Goal: Task Accomplishment & Management: Manage account settings

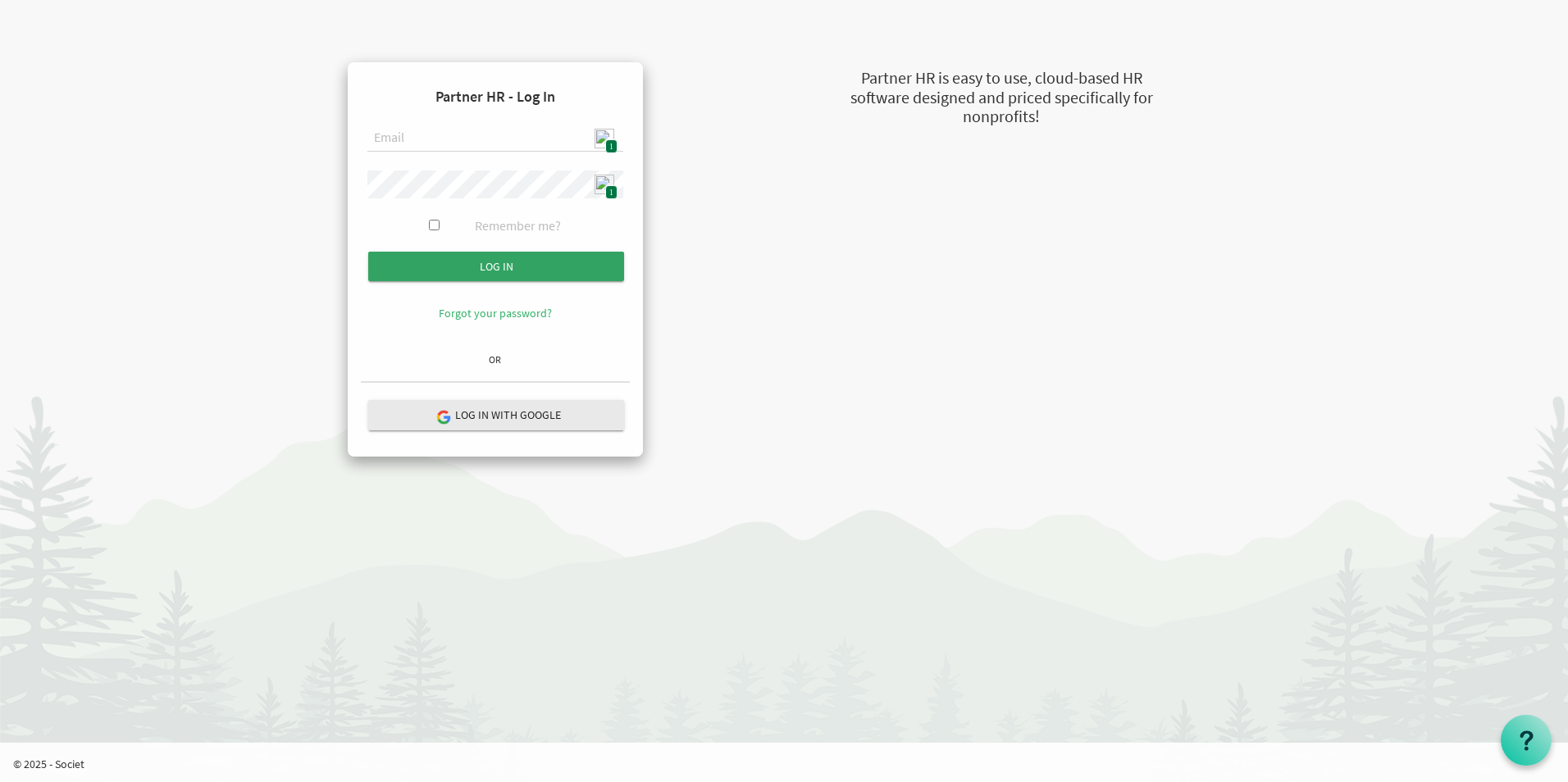
type input "admin@stepind.org"
click at [504, 272] on input "Log in" at bounding box center [495, 266] width 256 height 29
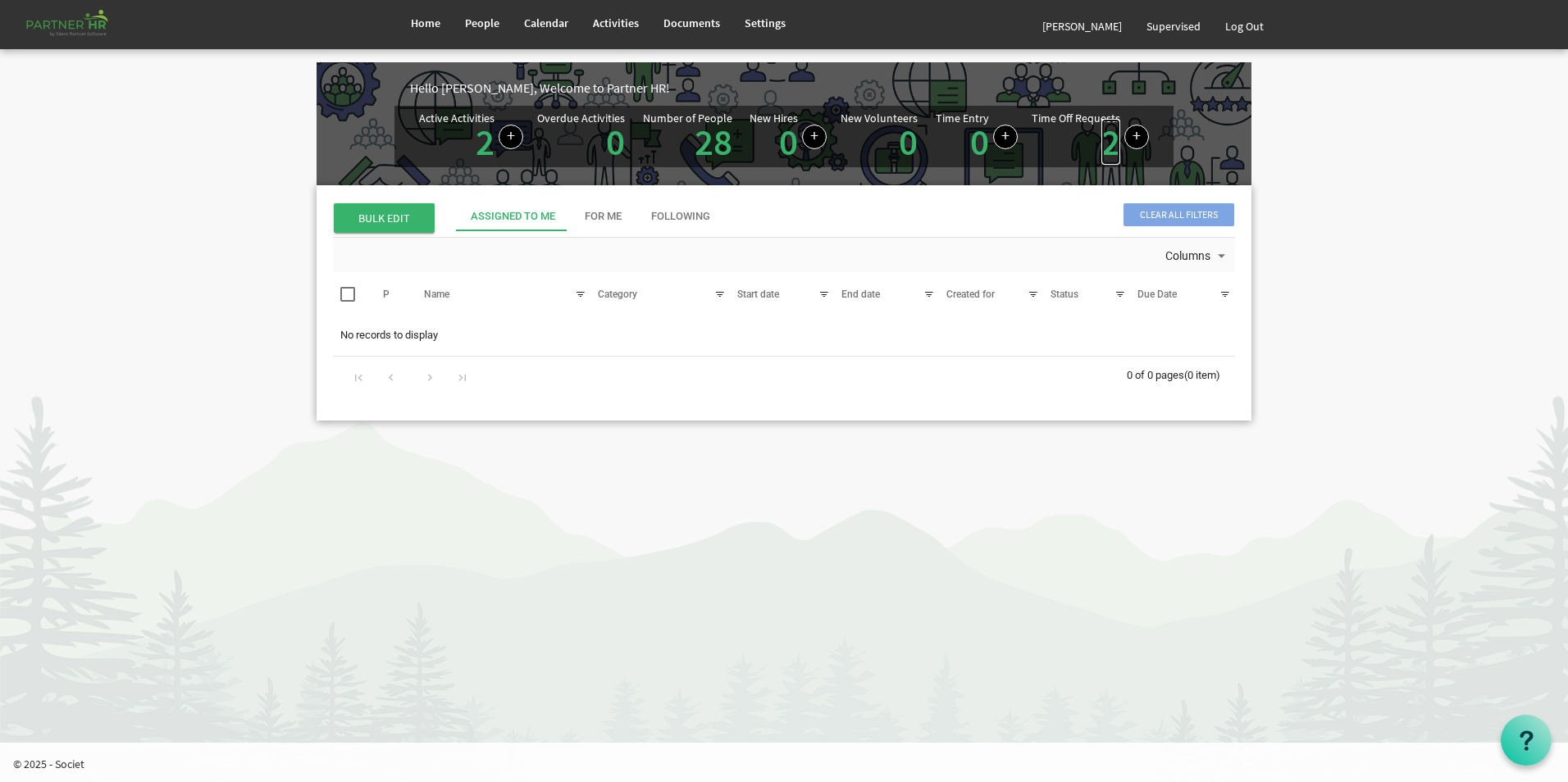
click at [1111, 154] on link "2" at bounding box center [1110, 141] width 19 height 46
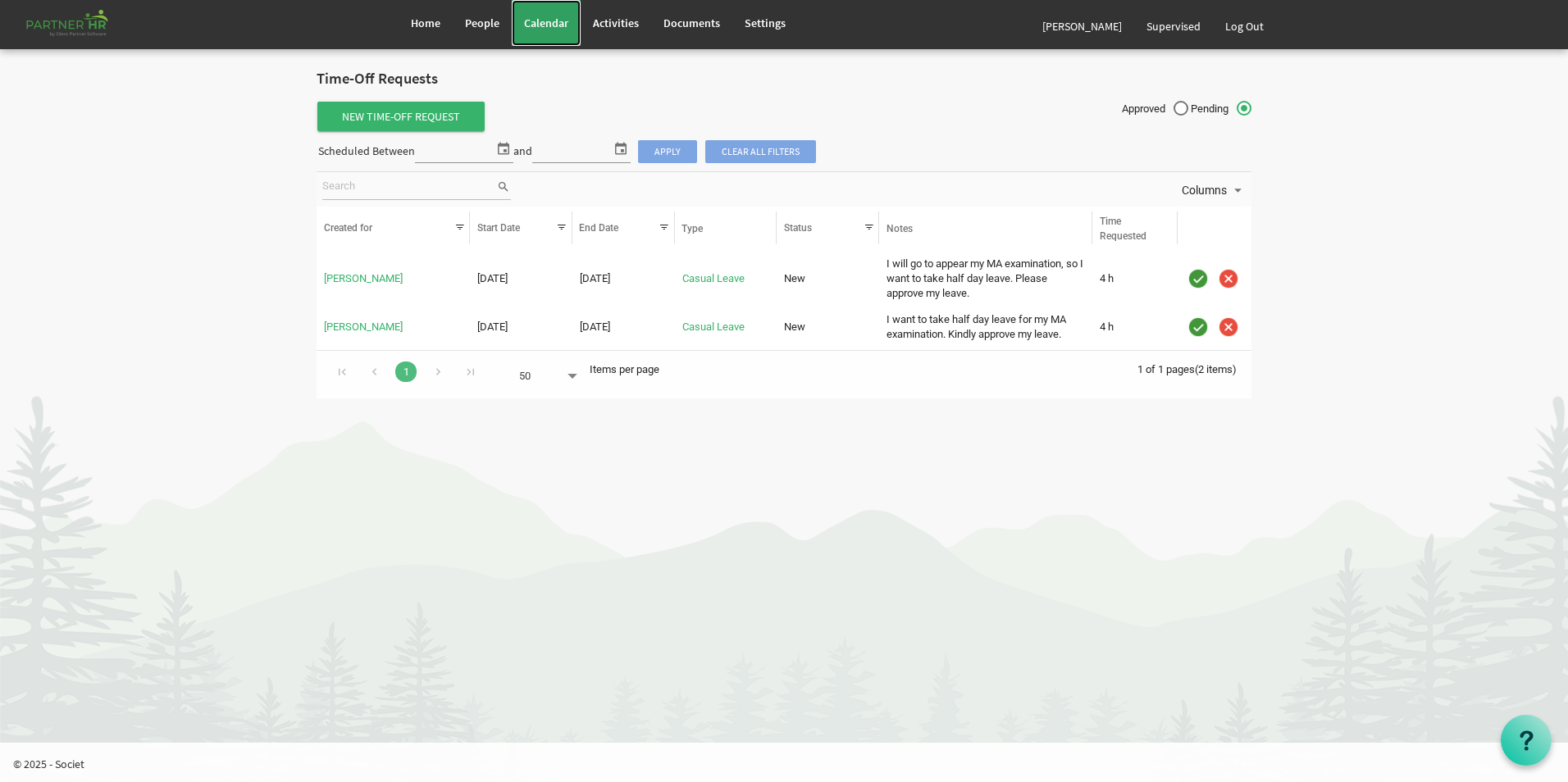
click at [542, 28] on span "Calendar" at bounding box center [545, 24] width 44 height 15
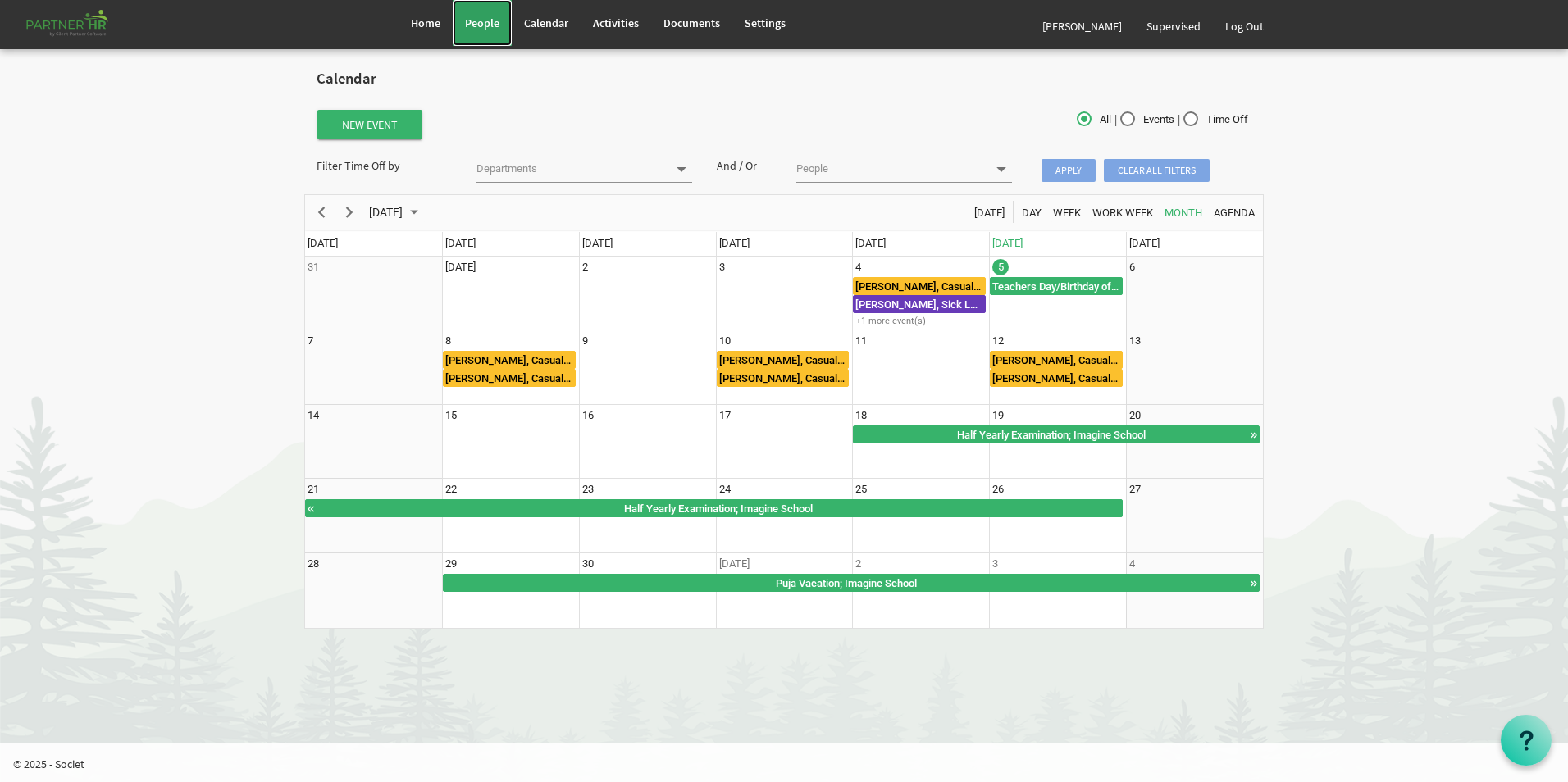
click at [481, 28] on span "People" at bounding box center [482, 24] width 35 height 15
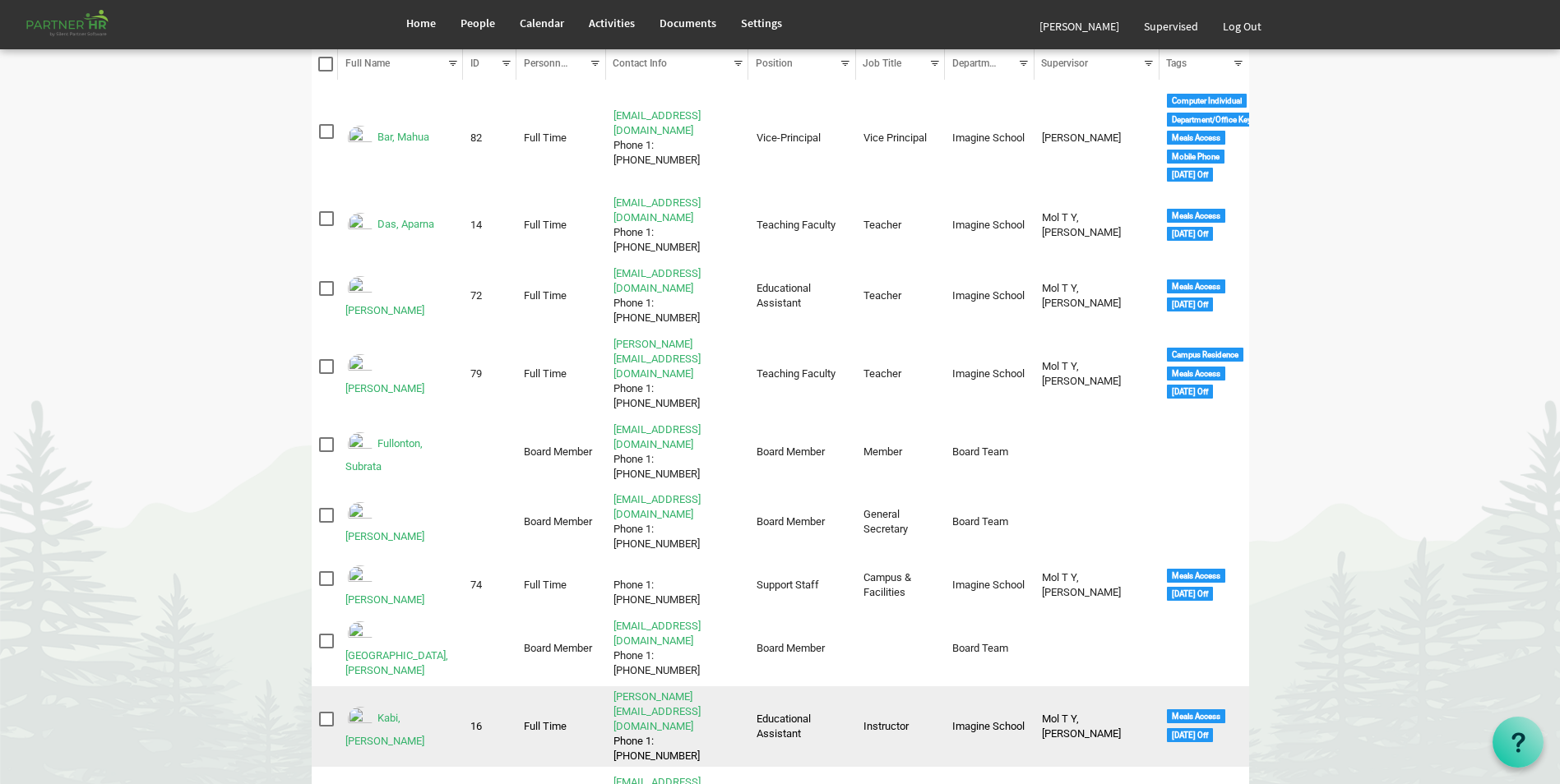
scroll to position [165, 0]
click at [413, 711] on link "Kabi, [PERSON_NAME]" at bounding box center [384, 728] width 79 height 35
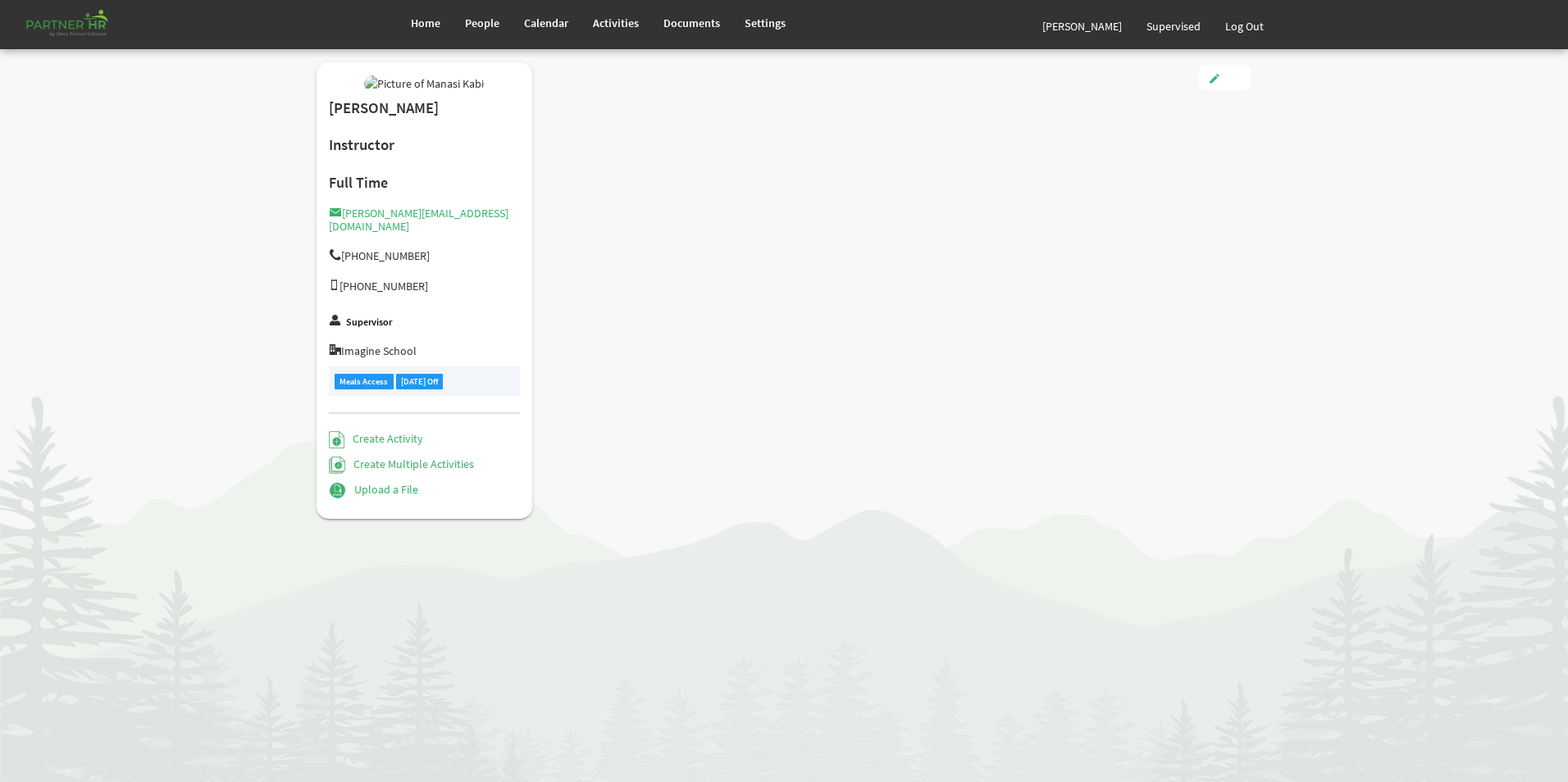
type input "Full Time"
type input "Educational Assistant"
type input "Smitha Mol T Y"
type input "2/1/2019"
type input "Female"
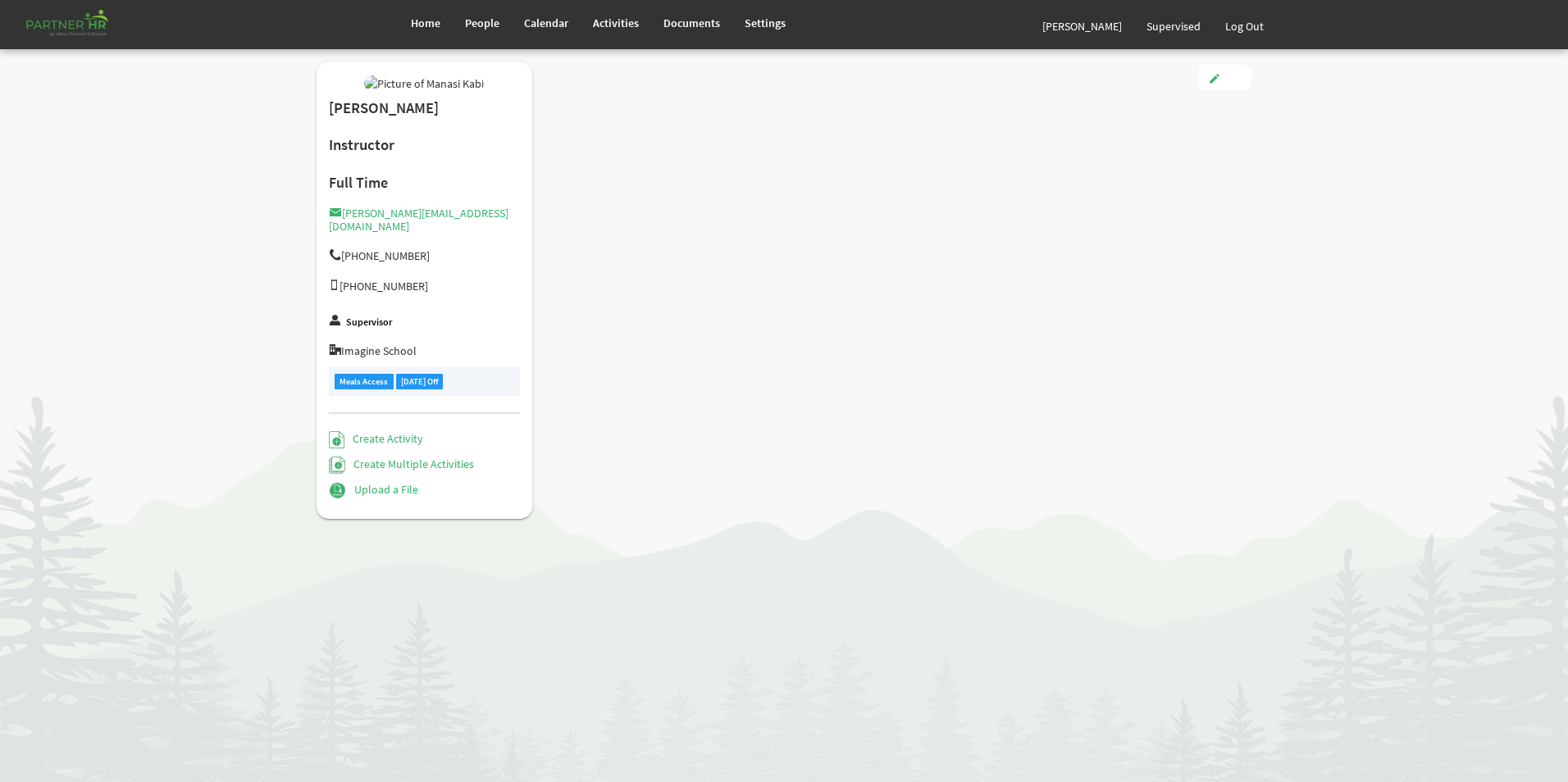
type input "11/17/1997"
checkbox input "true"
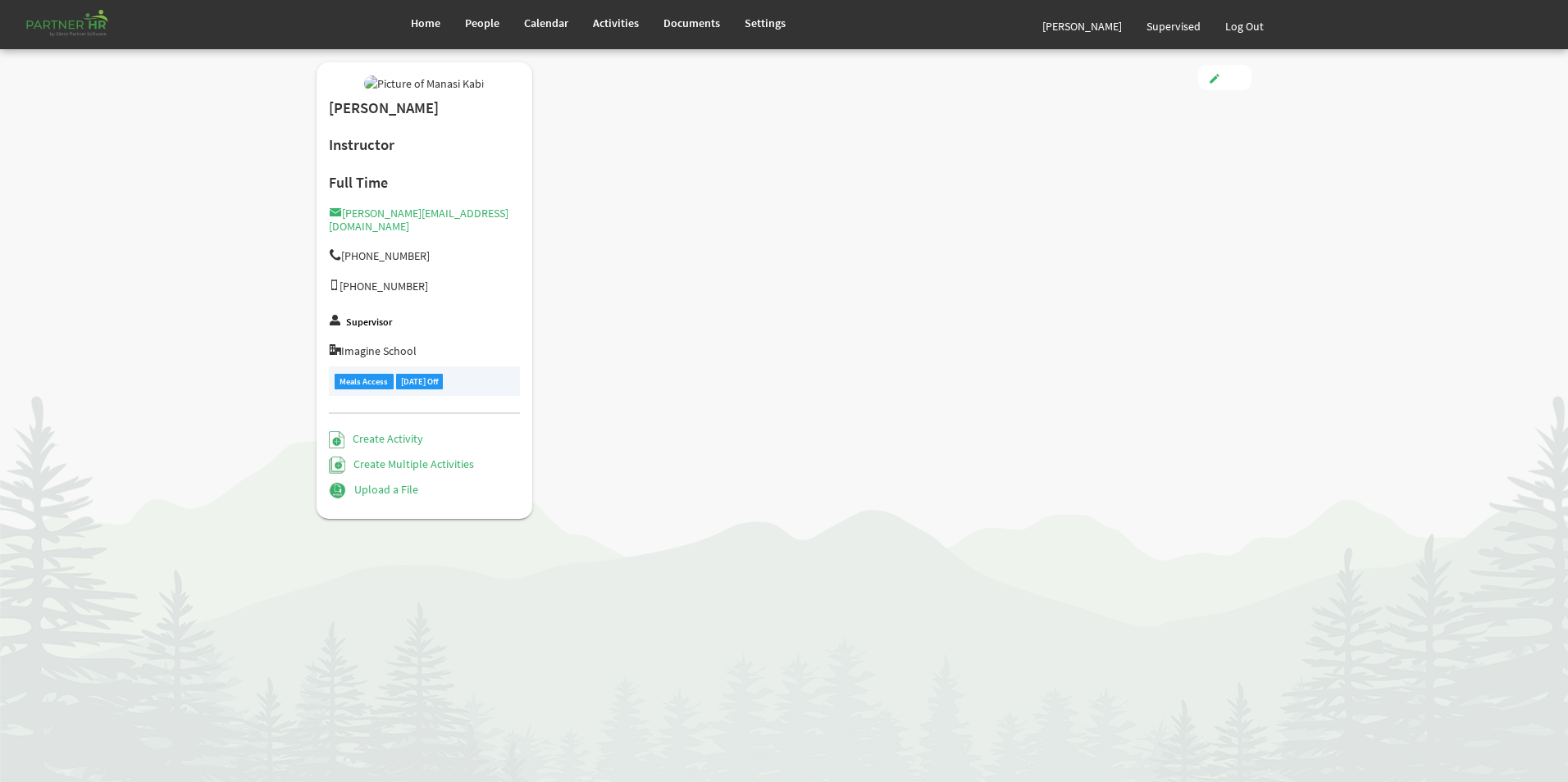
checkbox input "true"
type input "3.00"
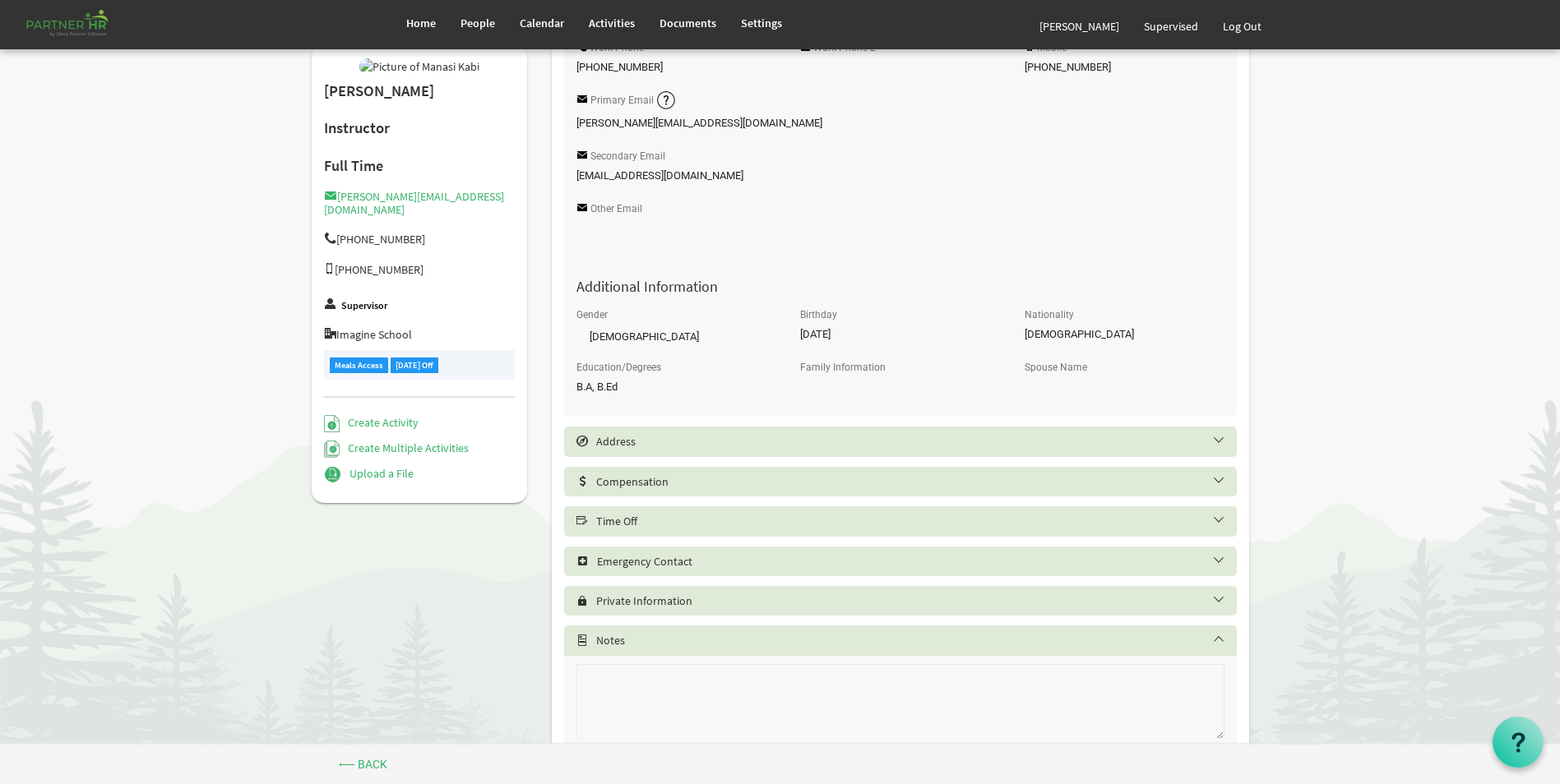
scroll to position [493, 0]
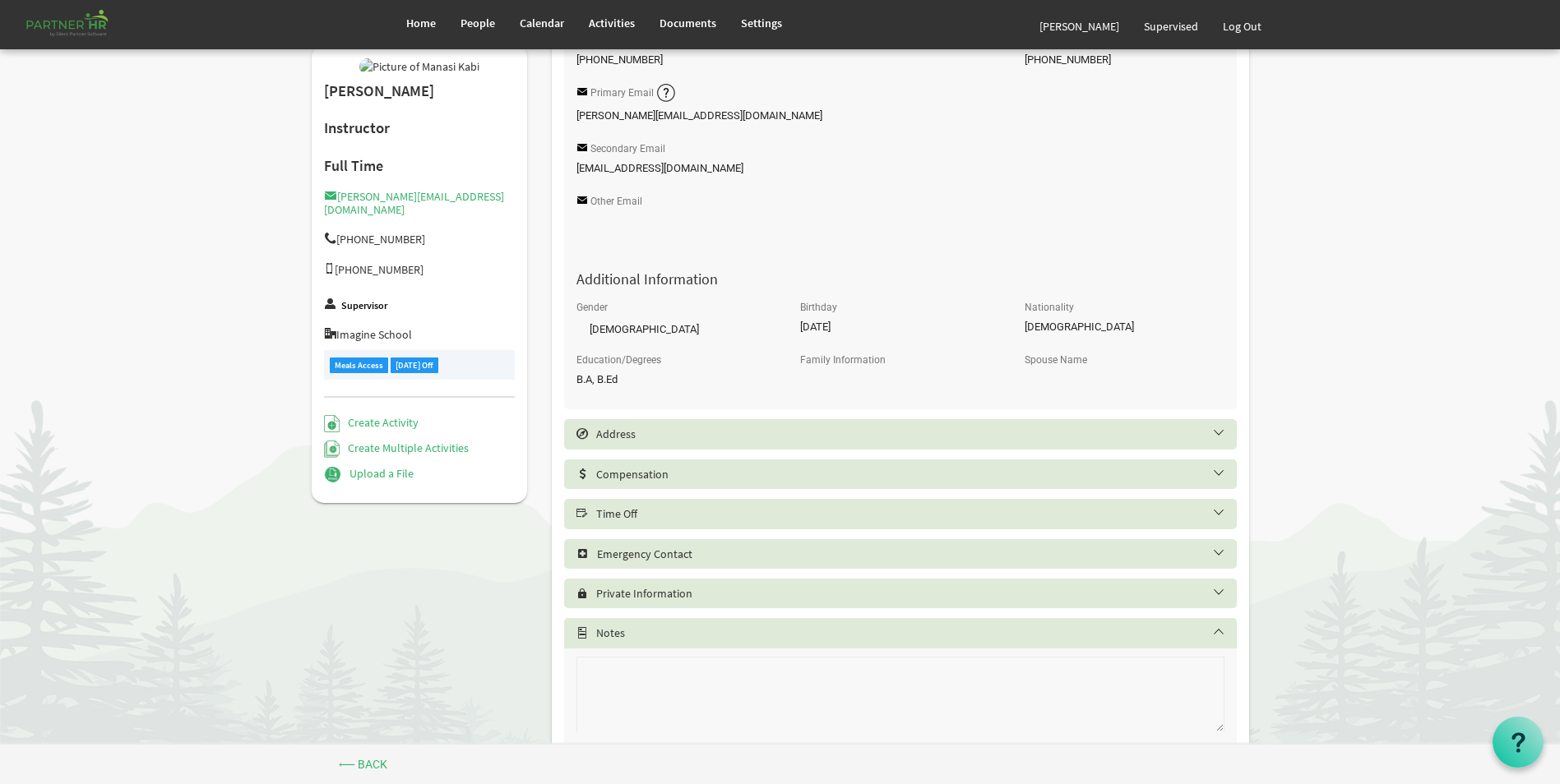
click at [675, 513] on h5 "Time Off" at bounding box center [912, 514] width 673 height 13
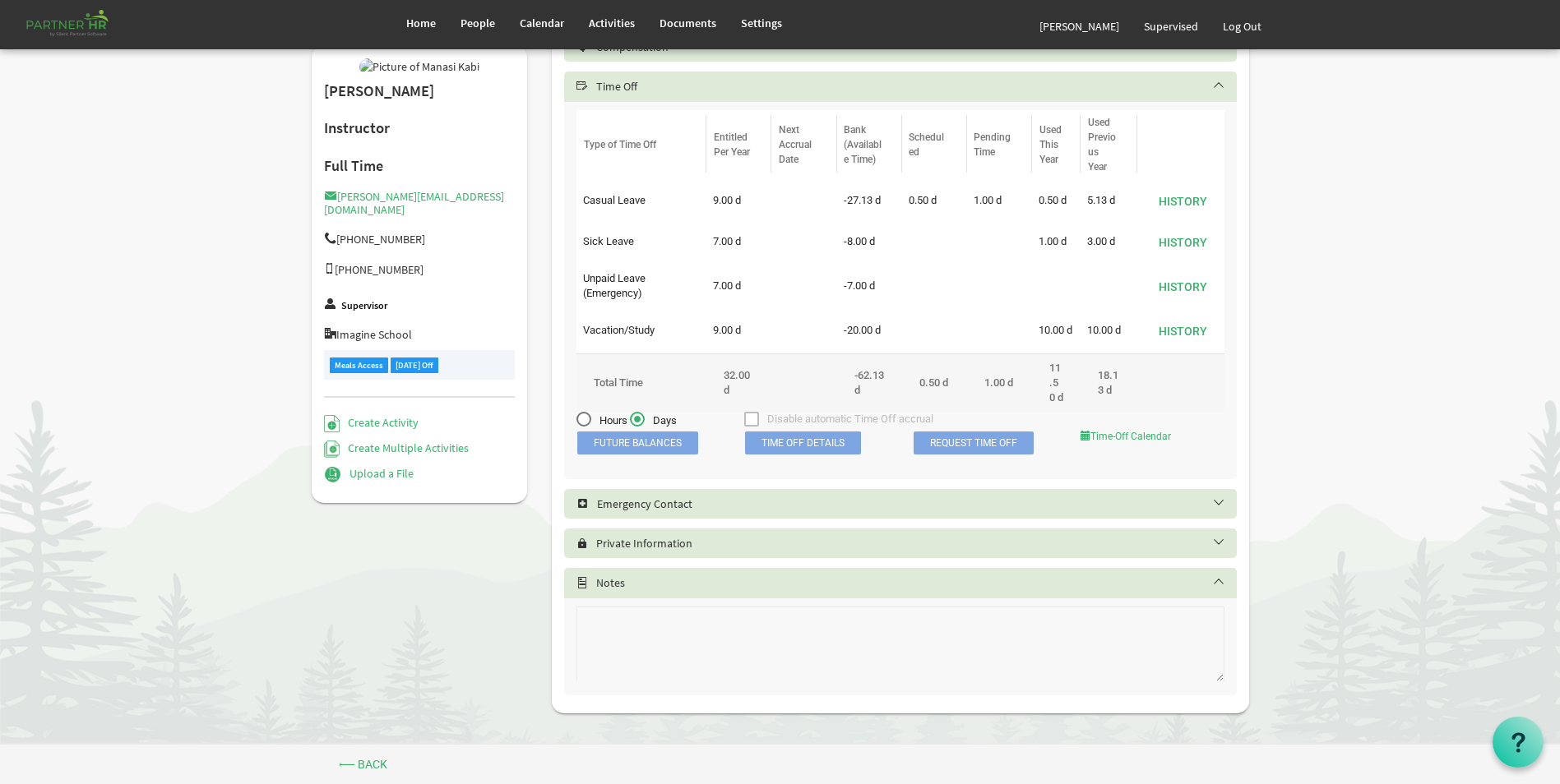
scroll to position [922, 0]
click at [804, 453] on span "Time Off Details" at bounding box center [802, 442] width 116 height 23
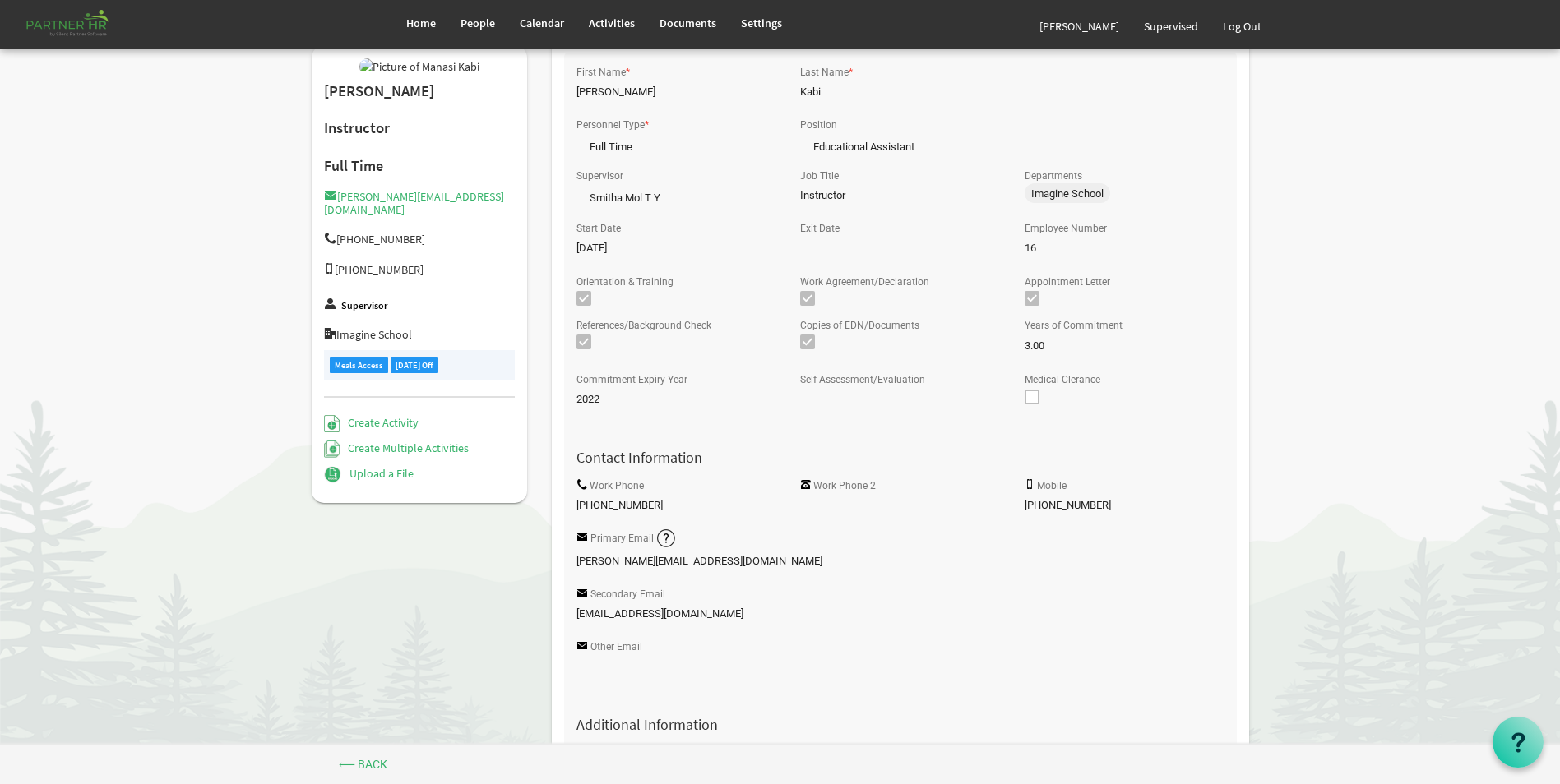
scroll to position [0, 0]
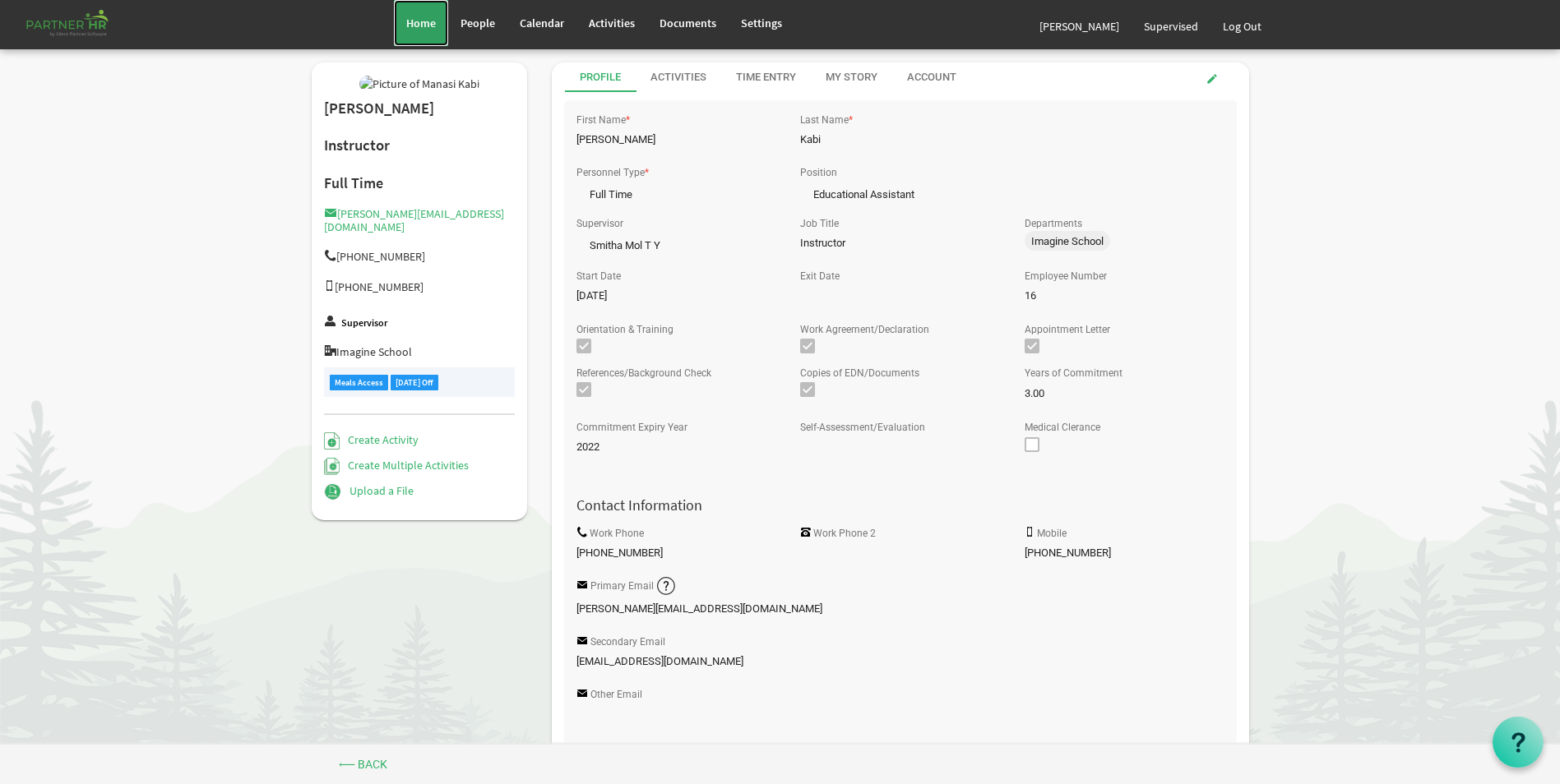
click at [415, 25] on span "Home" at bounding box center [420, 24] width 29 height 15
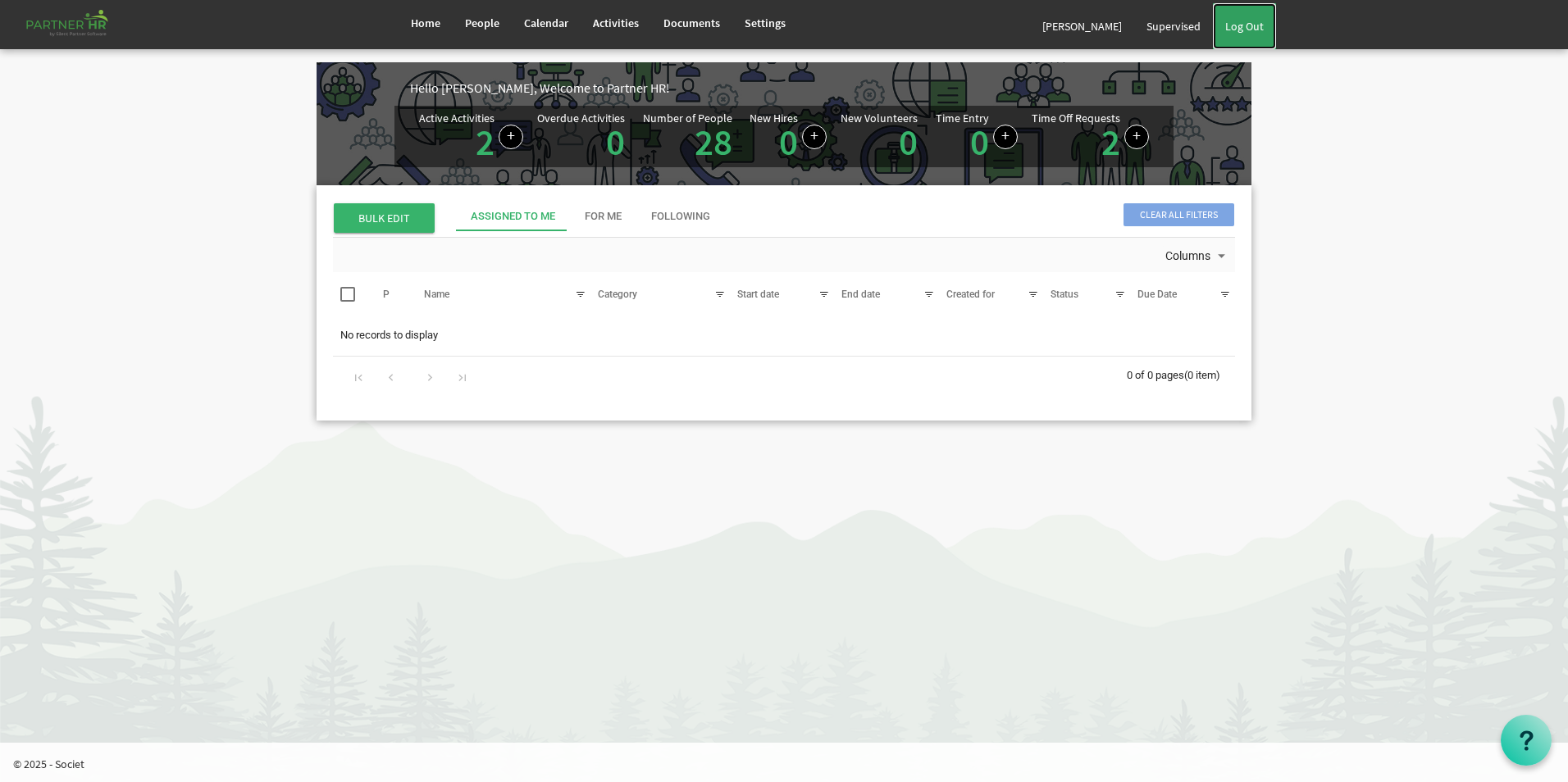
click at [1242, 24] on link "Log Out" at bounding box center [1243, 25] width 63 height 46
